Goal: Book appointment/travel/reservation

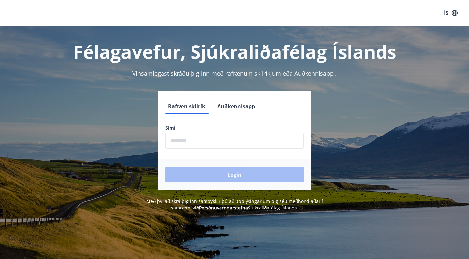
click at [201, 137] on input "phone" at bounding box center [234, 141] width 138 height 16
type input "********"
click at [234, 174] on button "Login" at bounding box center [234, 175] width 138 height 16
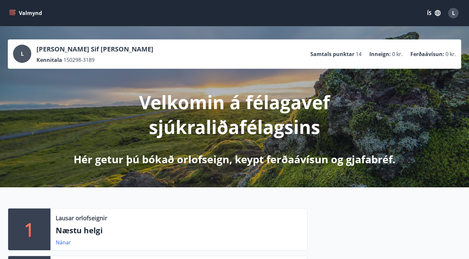
click at [17, 17] on button "Valmynd" at bounding box center [26, 13] width 37 height 12
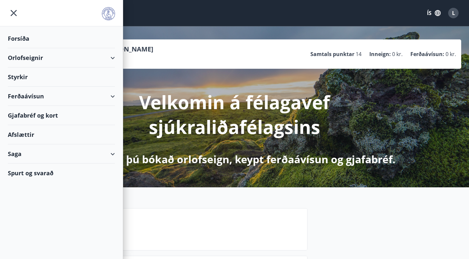
click at [109, 54] on div "Orlofseignir" at bounding box center [61, 57] width 107 height 19
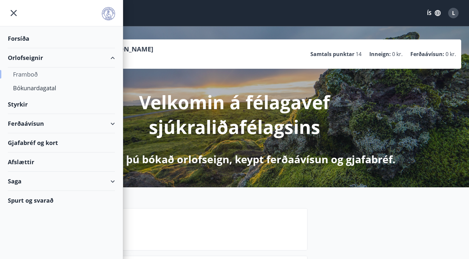
click at [29, 73] on div "Framboð" at bounding box center [61, 74] width 97 height 14
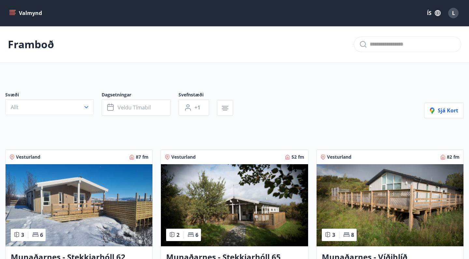
click at [17, 14] on button "Valmynd" at bounding box center [26, 13] width 37 height 12
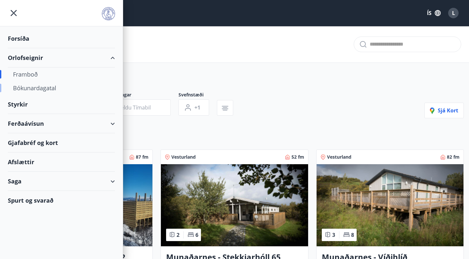
click at [42, 91] on div "Bókunardagatal" at bounding box center [61, 88] width 97 height 14
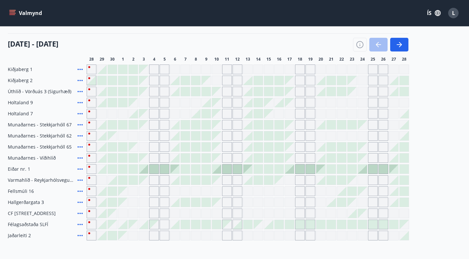
scroll to position [79, 0]
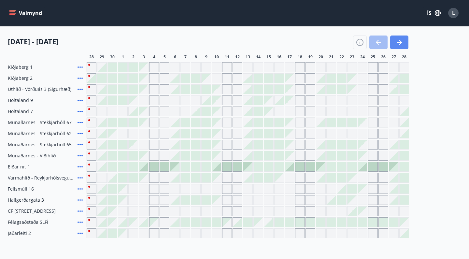
click at [400, 39] on icon "button" at bounding box center [399, 42] width 8 height 8
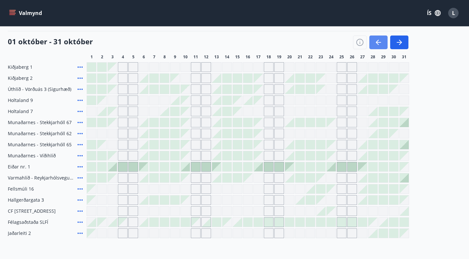
click at [380, 40] on icon "button" at bounding box center [378, 42] width 8 height 8
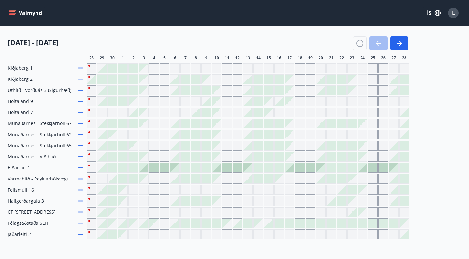
scroll to position [80, 0]
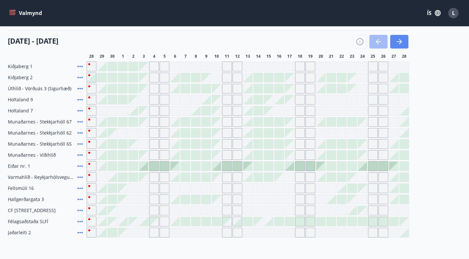
click at [403, 46] on button "button" at bounding box center [399, 42] width 18 height 14
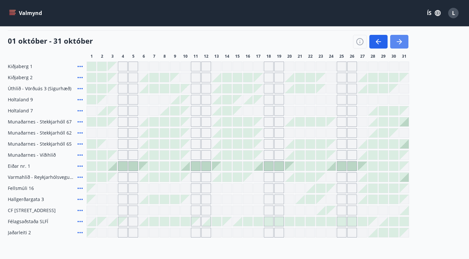
click at [403, 36] on button "button" at bounding box center [399, 42] width 18 height 14
